Goal: Task Accomplishment & Management: Manage account settings

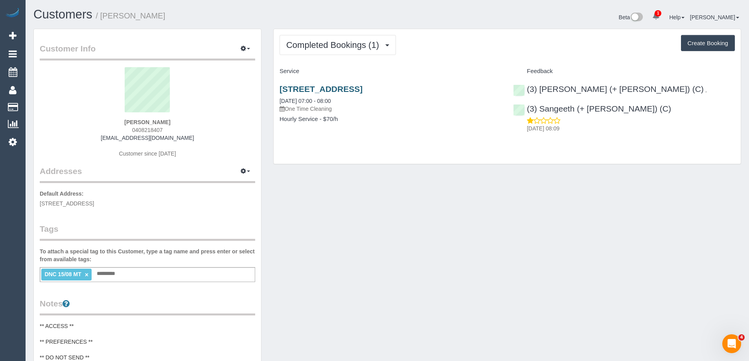
drag, startPoint x: 448, startPoint y: 88, endPoint x: 280, endPoint y: 89, distance: 168.6
click at [276, 92] on div "5/2 Broad Street, Westmeadows, VIC 3049 15/08/2025 07:00 - 08:00 One Time Clean…" at bounding box center [390, 108] width 233 height 61
copy link "5/2 Broad Street, Westmeadows, VIC 3049"
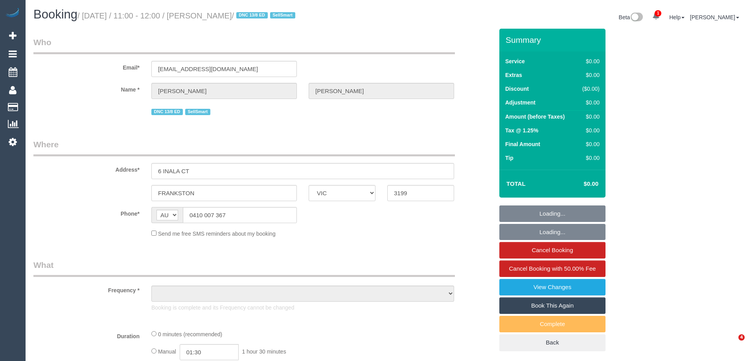
select select "VIC"
select select "object:564"
select select "number:28"
select select "number:16"
select select "number:19"
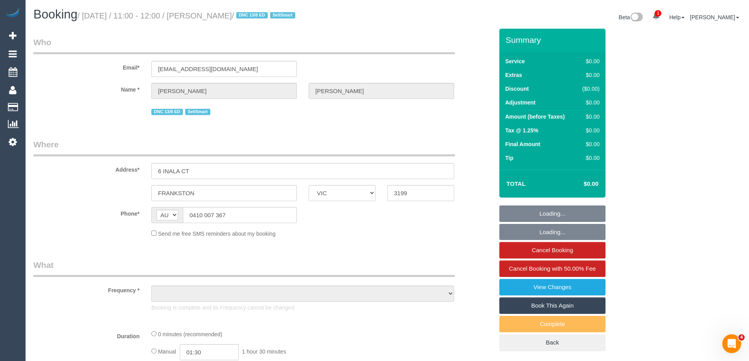
select select "number:36"
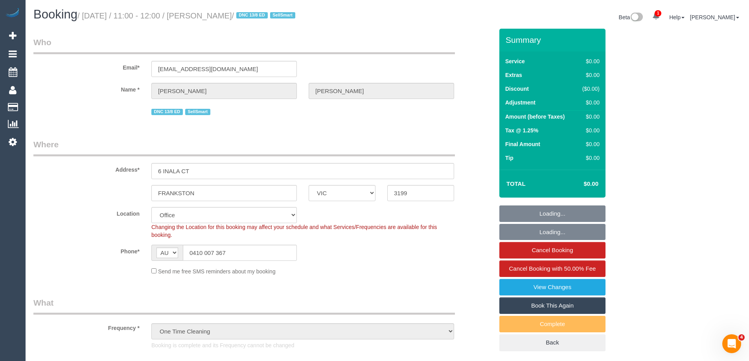
select select "object:717"
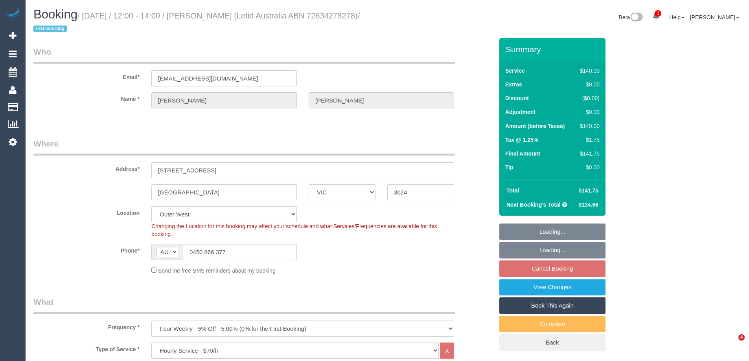
select select "VIC"
select select "number:28"
select select "number:14"
select select "number:19"
select select "number:23"
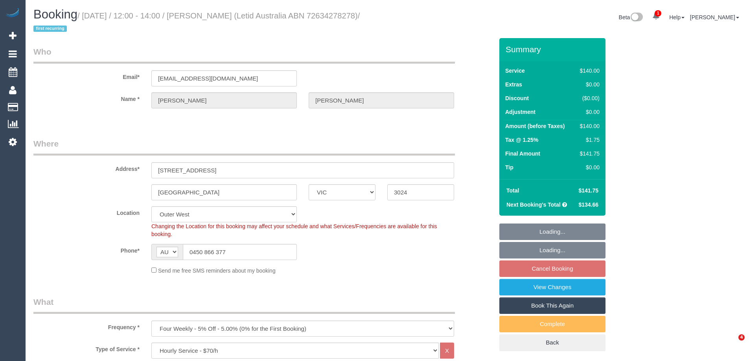
select select "number:33"
select select "number:12"
select select "spot4"
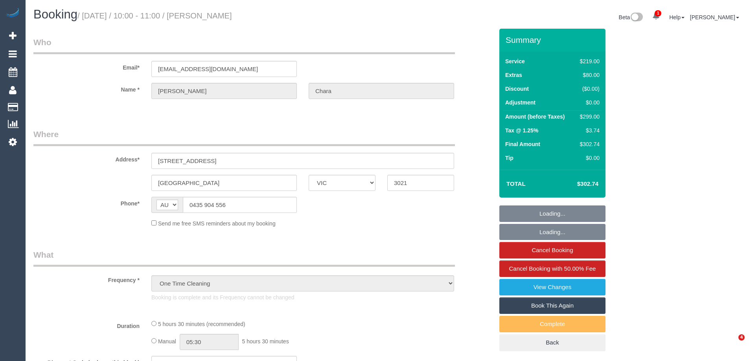
select select "VIC"
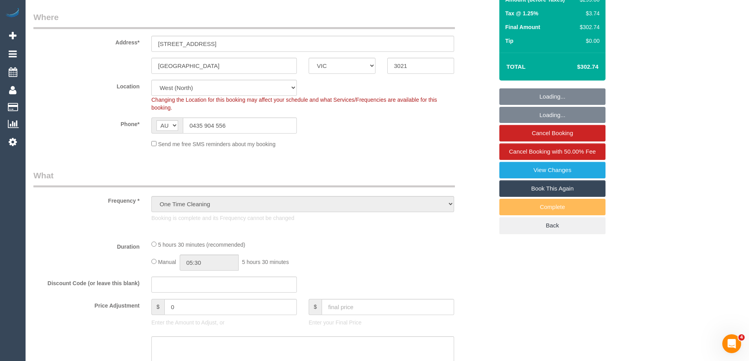
select select "object:829"
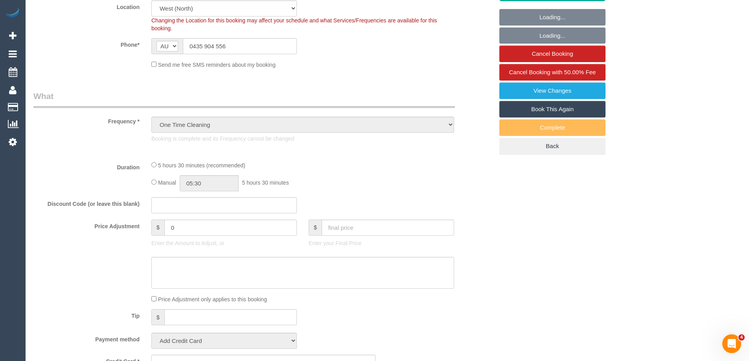
select select "number:27"
select select "number:14"
select select "number:19"
select select "number:24"
select select "number:33"
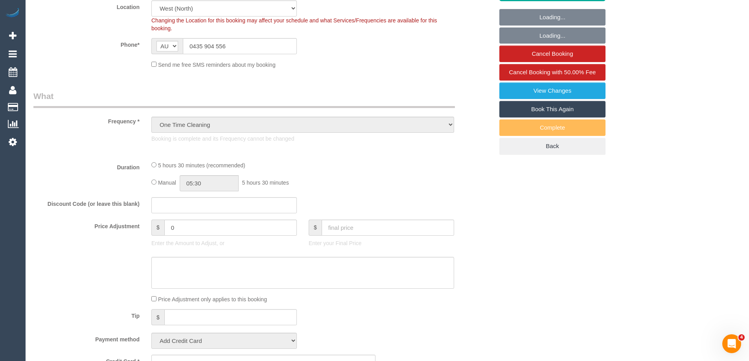
select select "number:12"
select select "string:stripe-pm_1RqNWF2GScqysDRVHc6FQPqy"
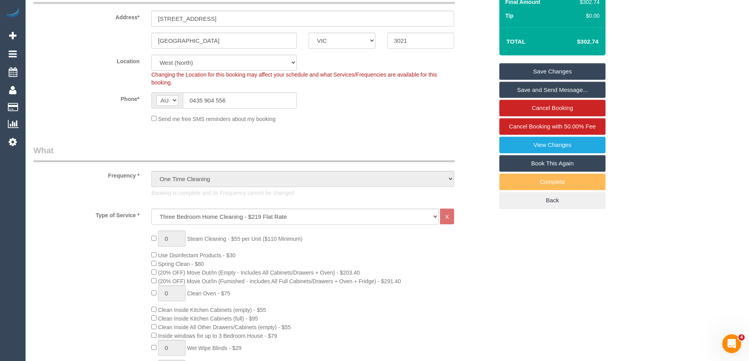
scroll to position [0, 0]
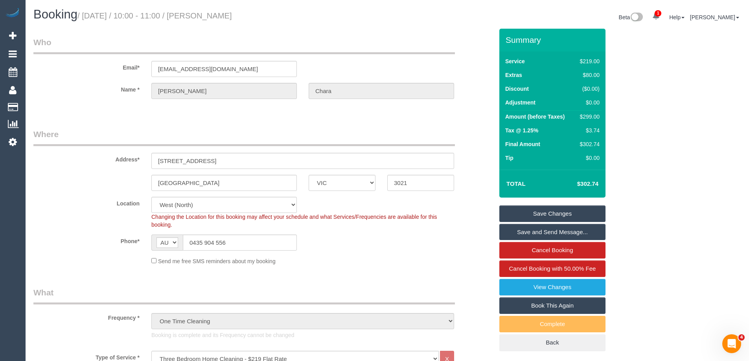
drag, startPoint x: 247, startPoint y: 14, endPoint x: 200, endPoint y: 15, distance: 47.6
click at [200, 15] on h1 "Booking / August 14, 2025 / 10:00 - 11:00 / tina Chara" at bounding box center [207, 14] width 348 height 13
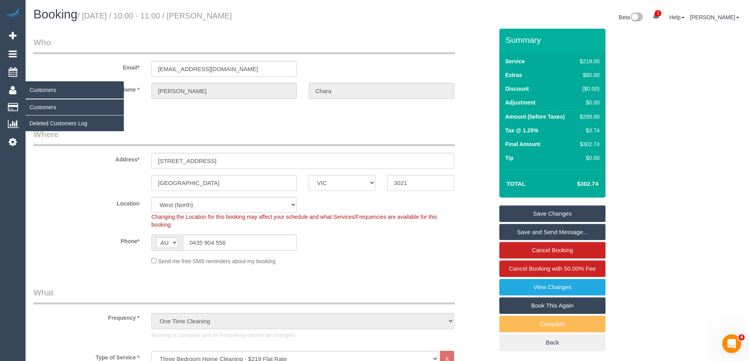
copy small "tina Chara"
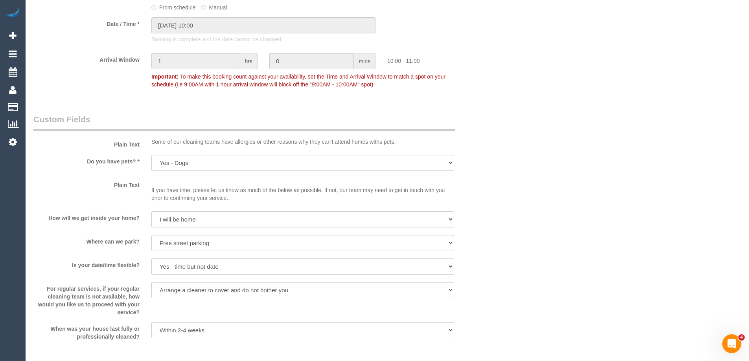
scroll to position [983, 0]
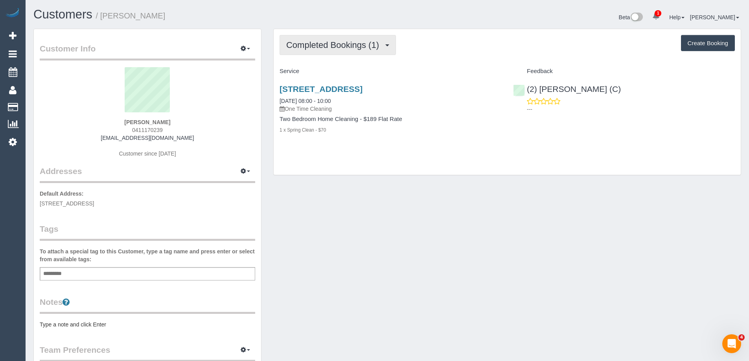
click at [328, 41] on span "Completed Bookings (1)" at bounding box center [334, 45] width 97 height 10
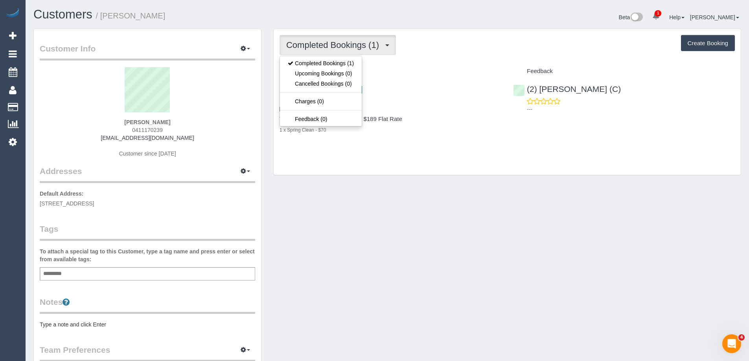
click at [435, 59] on div "Completed Bookings (1) Completed Bookings (1) Upcoming Bookings (0) Cancelled B…" at bounding box center [507, 102] width 467 height 146
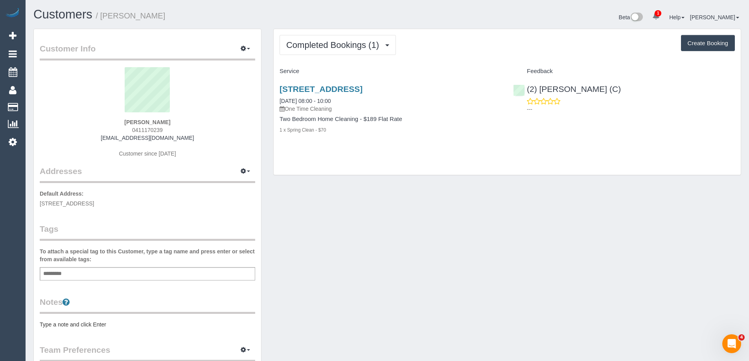
drag, startPoint x: 188, startPoint y: 121, endPoint x: 75, endPoint y: 123, distance: 112.8
click at [75, 123] on div "[PERSON_NAME] 0411170239 [EMAIL_ADDRESS][DOMAIN_NAME] Customer since [DATE]" at bounding box center [147, 116] width 215 height 98
copy strong "[PERSON_NAME]"
